Goal: Transaction & Acquisition: Purchase product/service

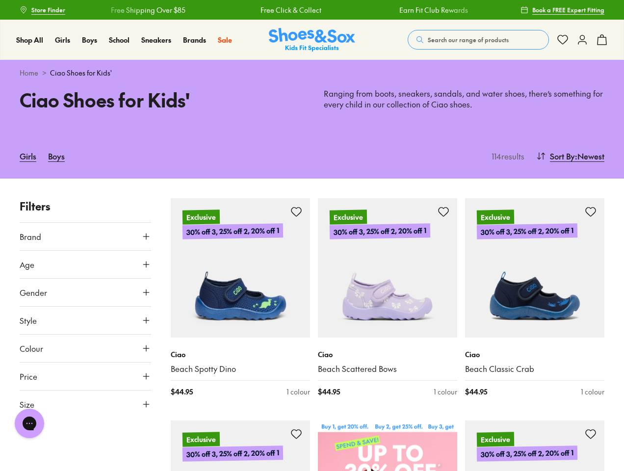
click at [479, 40] on span "Search our range of products" at bounding box center [468, 39] width 81 height 9
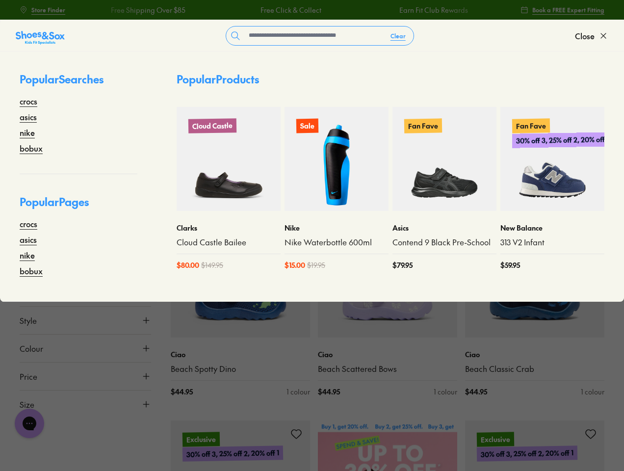
click at [399, 36] on button "Clear" at bounding box center [398, 36] width 31 height 18
click at [592, 36] on span "Close" at bounding box center [585, 36] width 20 height 12
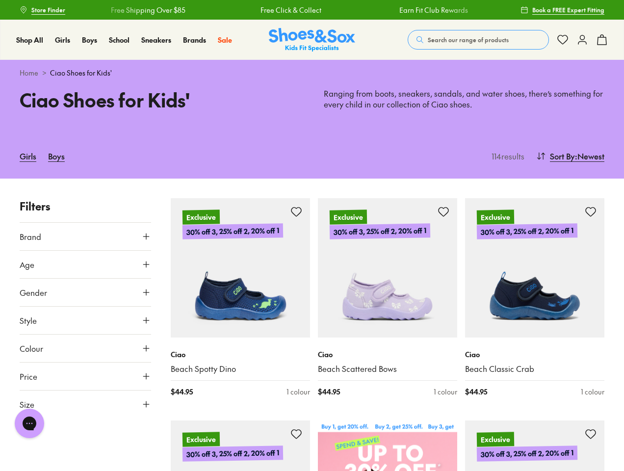
click at [602, 40] on icon at bounding box center [602, 40] width 12 height 12
click at [569, 156] on div at bounding box center [312, 235] width 624 height 471
click at [85, 237] on button "Brand" at bounding box center [86, 236] width 132 height 27
click at [85, 265] on div "Ciao ( 113 )" at bounding box center [86, 260] width 132 height 12
click at [85, 293] on div at bounding box center [86, 292] width 132 height 20
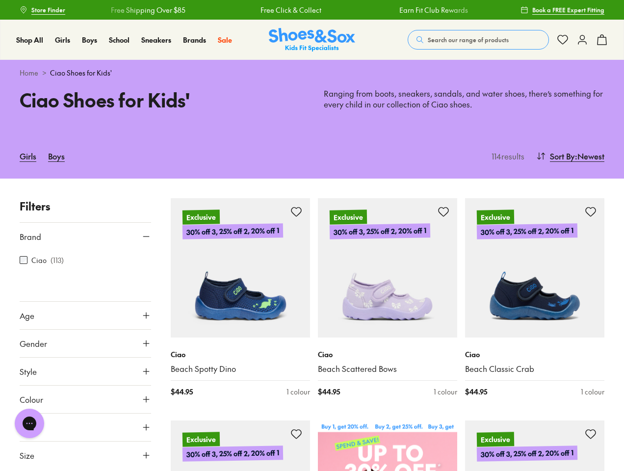
click at [85, 321] on button "Age" at bounding box center [86, 315] width 132 height 27
